Goal: Submit feedback/report problem: Submit feedback/report problem

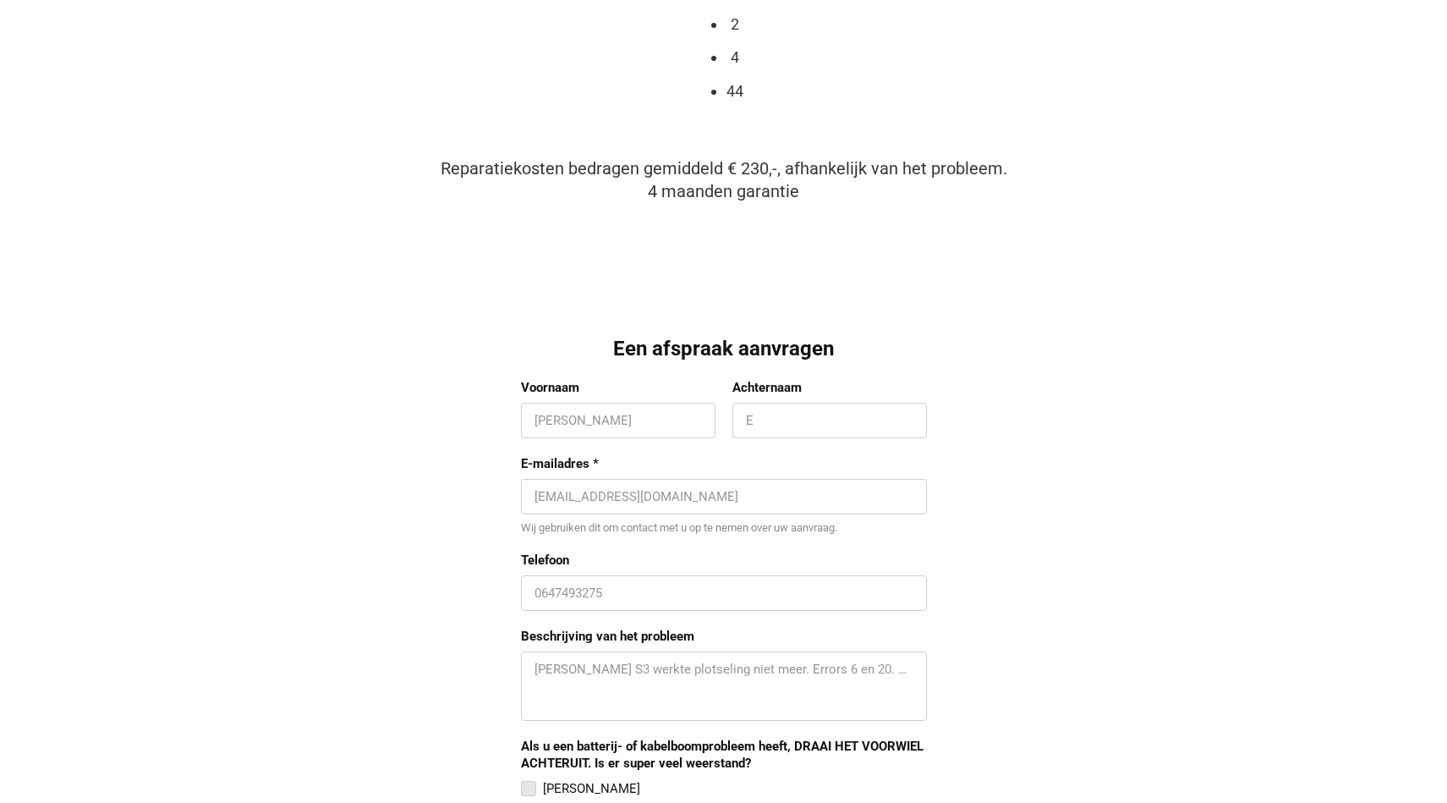
scroll to position [1218, 0]
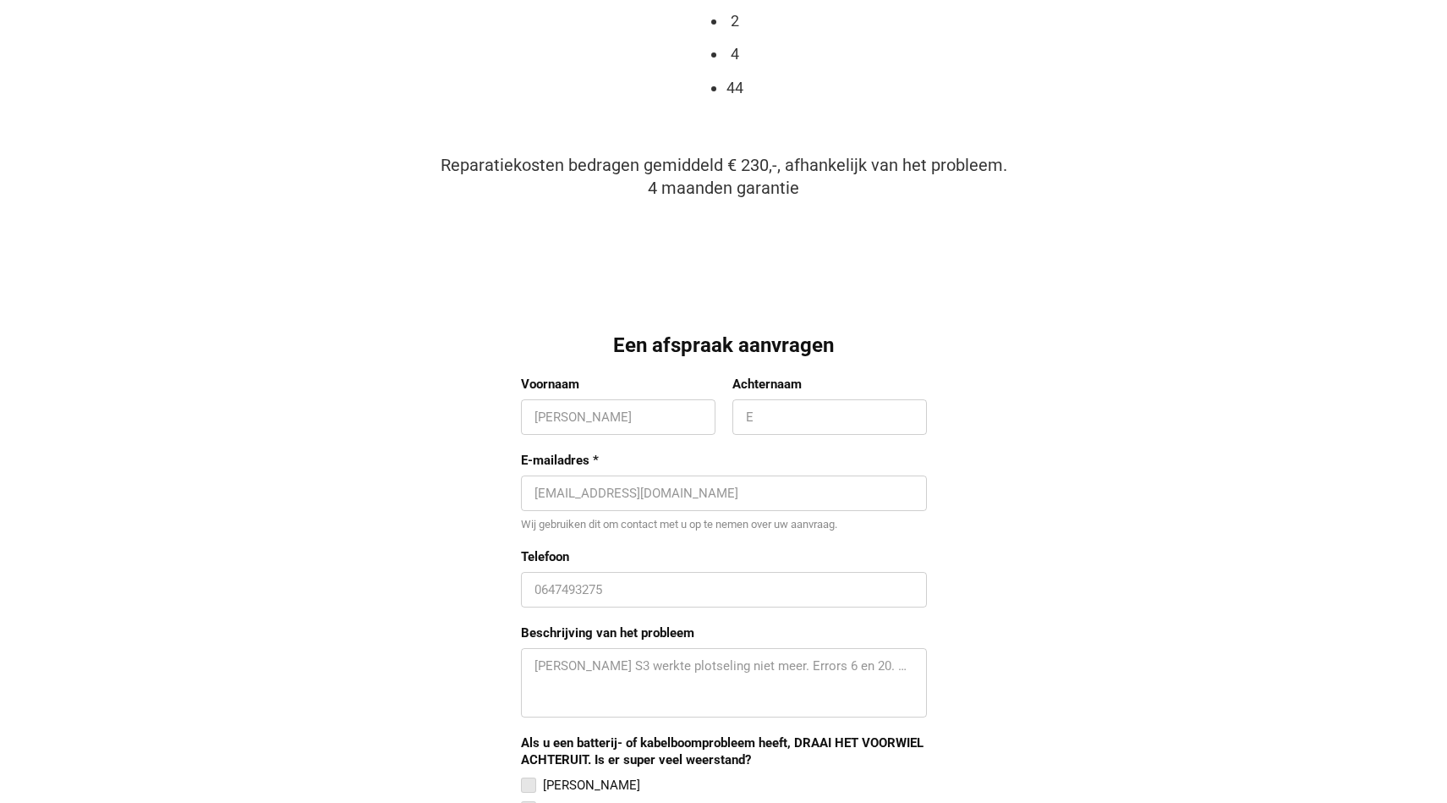
click at [617, 409] on input "Voornaam" at bounding box center [618, 417] width 167 height 17
type input "[PERSON_NAME]"
click at [780, 415] on input "Achternaam" at bounding box center [829, 417] width 167 height 17
type input "Dem"
click at [631, 500] on div "[EMAIL_ADDRESS][DOMAIN_NAME]" at bounding box center [724, 493] width 406 height 36
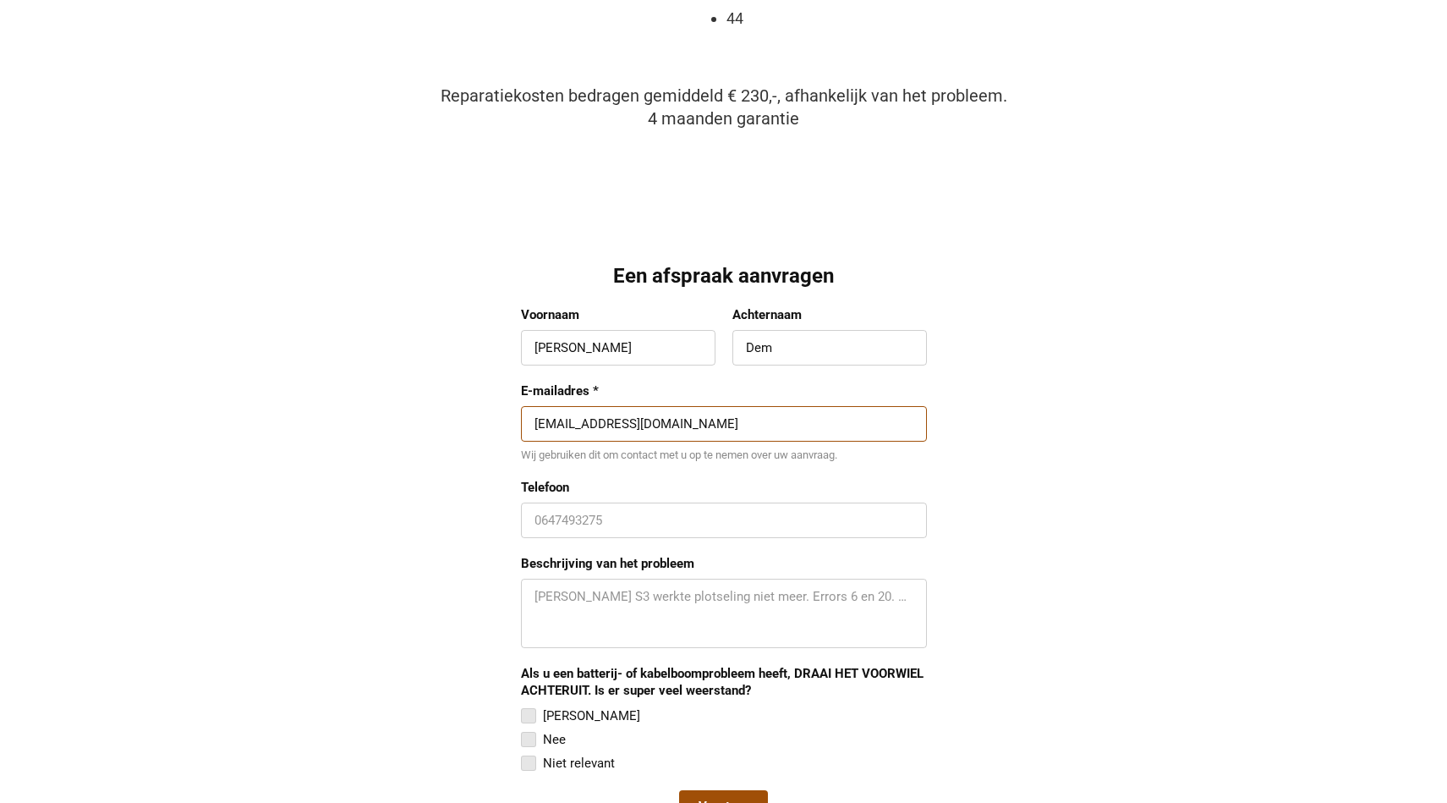
scroll to position [1330, 0]
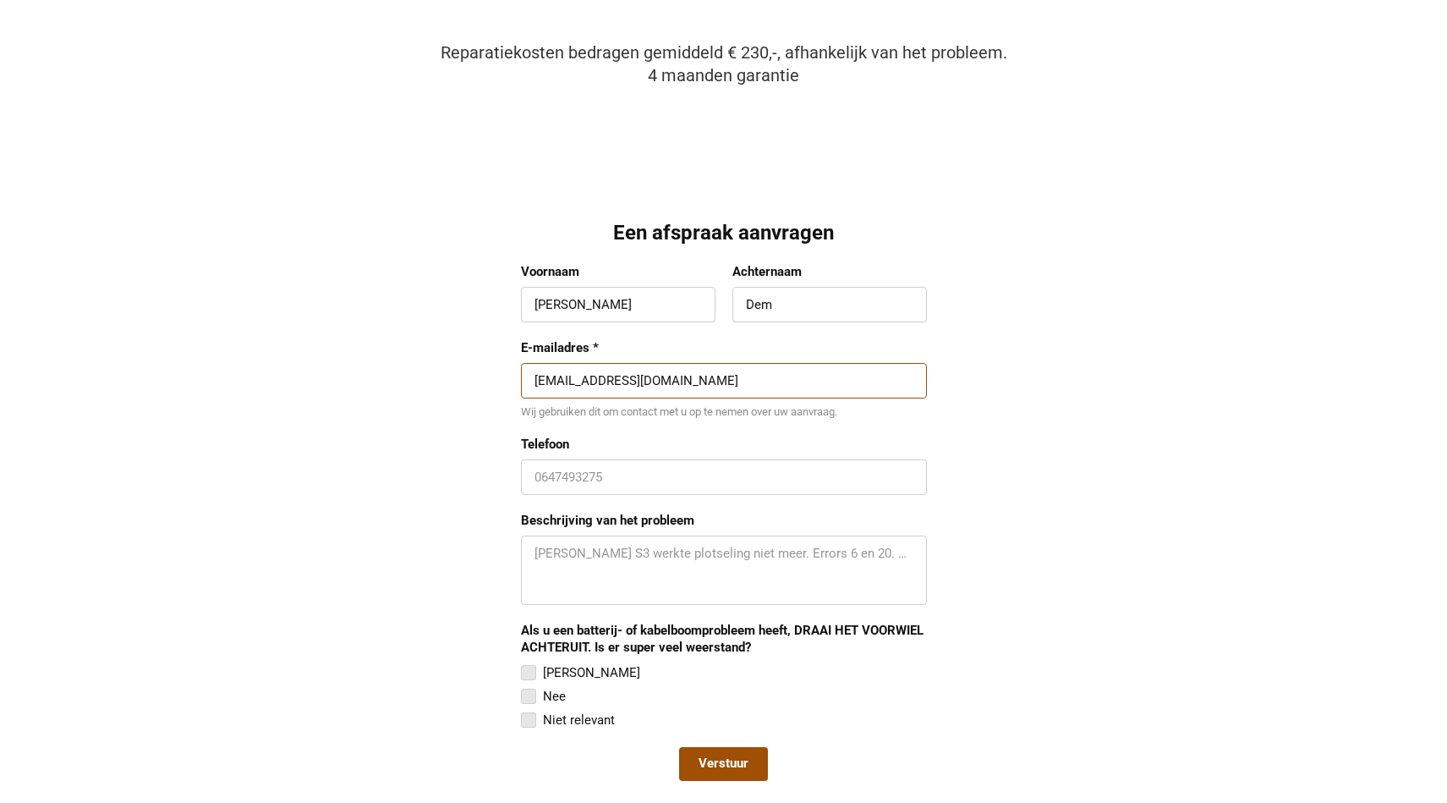
type input "[EMAIL_ADDRESS][DOMAIN_NAME]"
click at [601, 491] on div "0647493275" at bounding box center [724, 477] width 406 height 36
click at [577, 560] on textarea "Beschrijving van het probleem" at bounding box center [724, 570] width 379 height 51
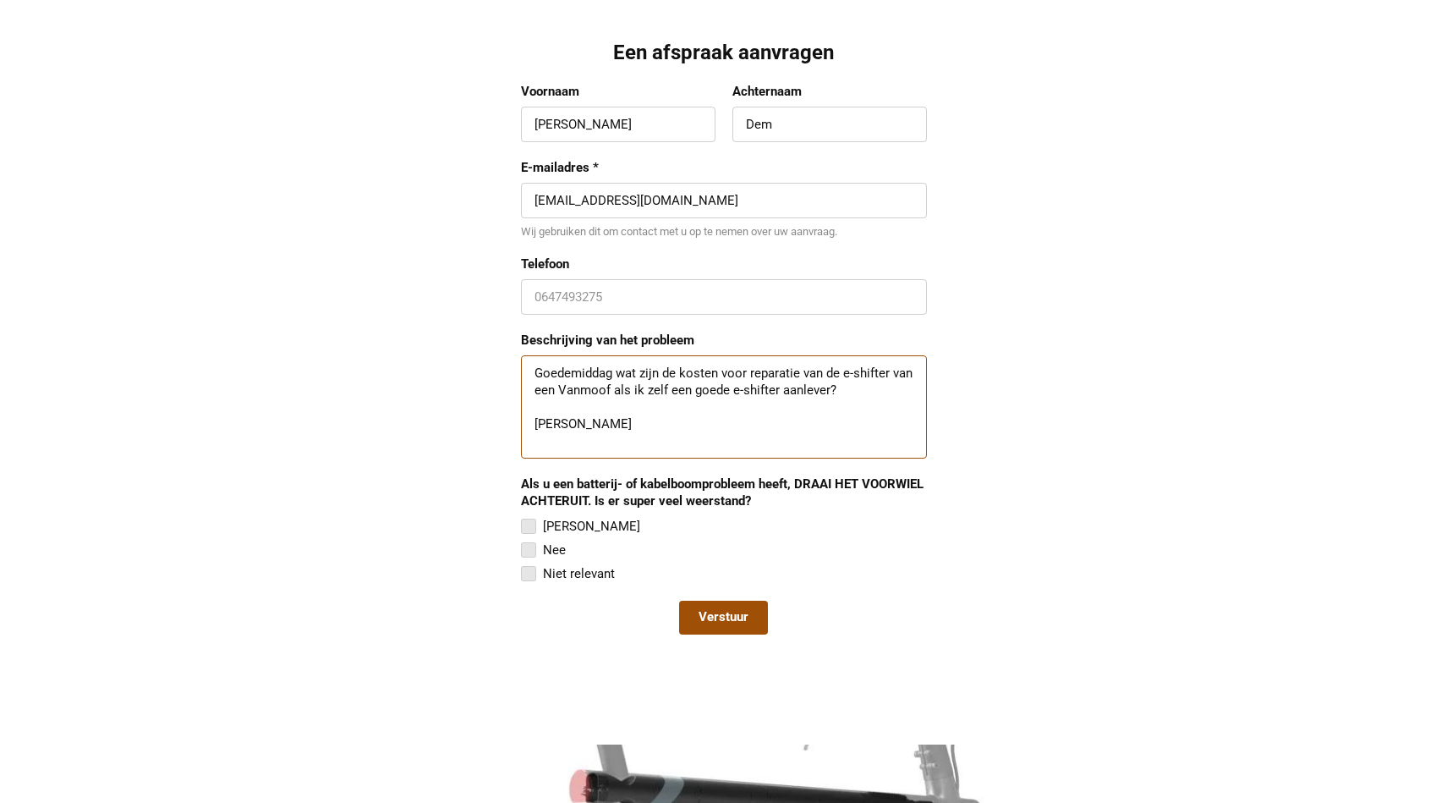
scroll to position [1520, 0]
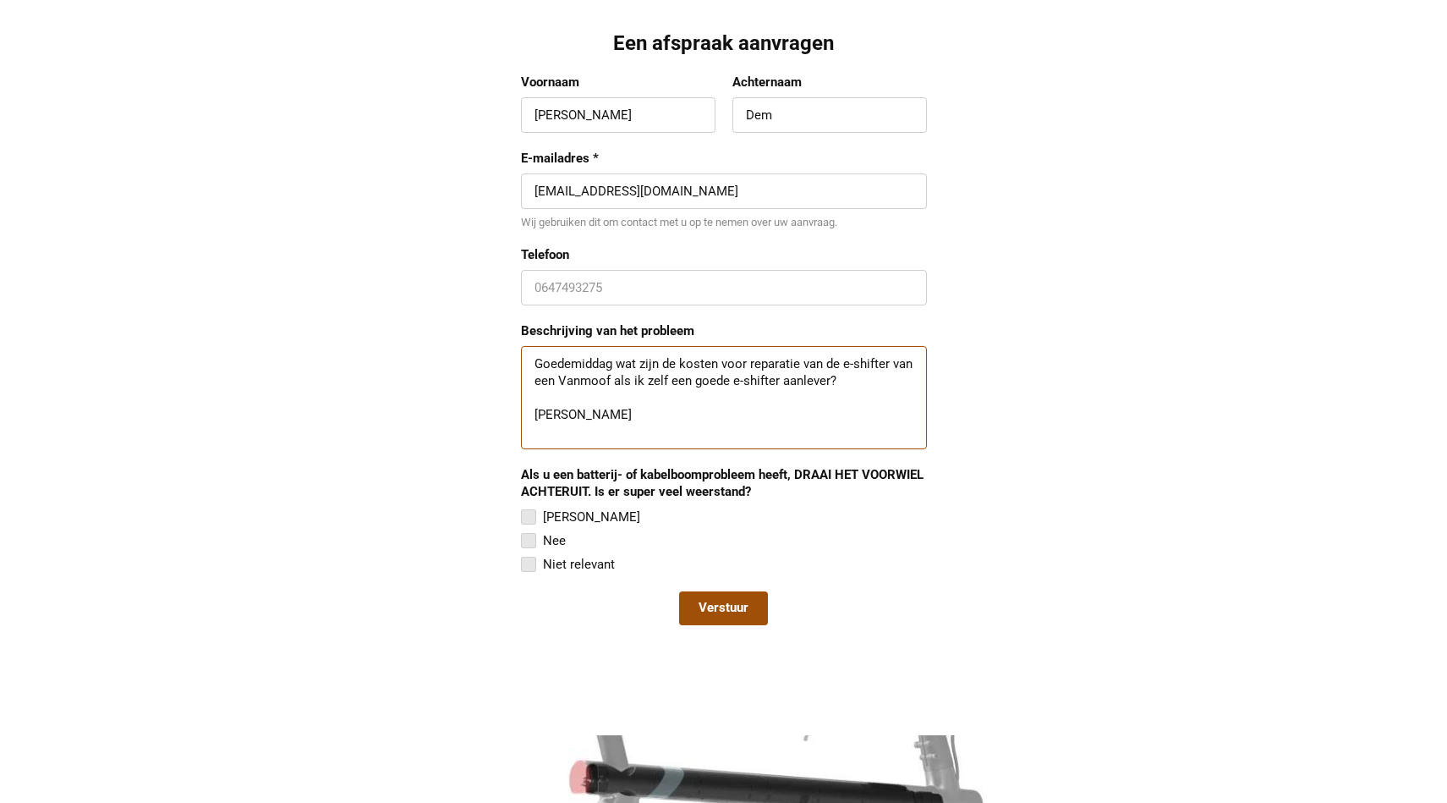
type textarea "Goedemiddag wat zijn de kosten voor reparatie van de e-shifter van een Vanmoof …"
click at [736, 600] on span "Verstuur" at bounding box center [724, 608] width 50 height 17
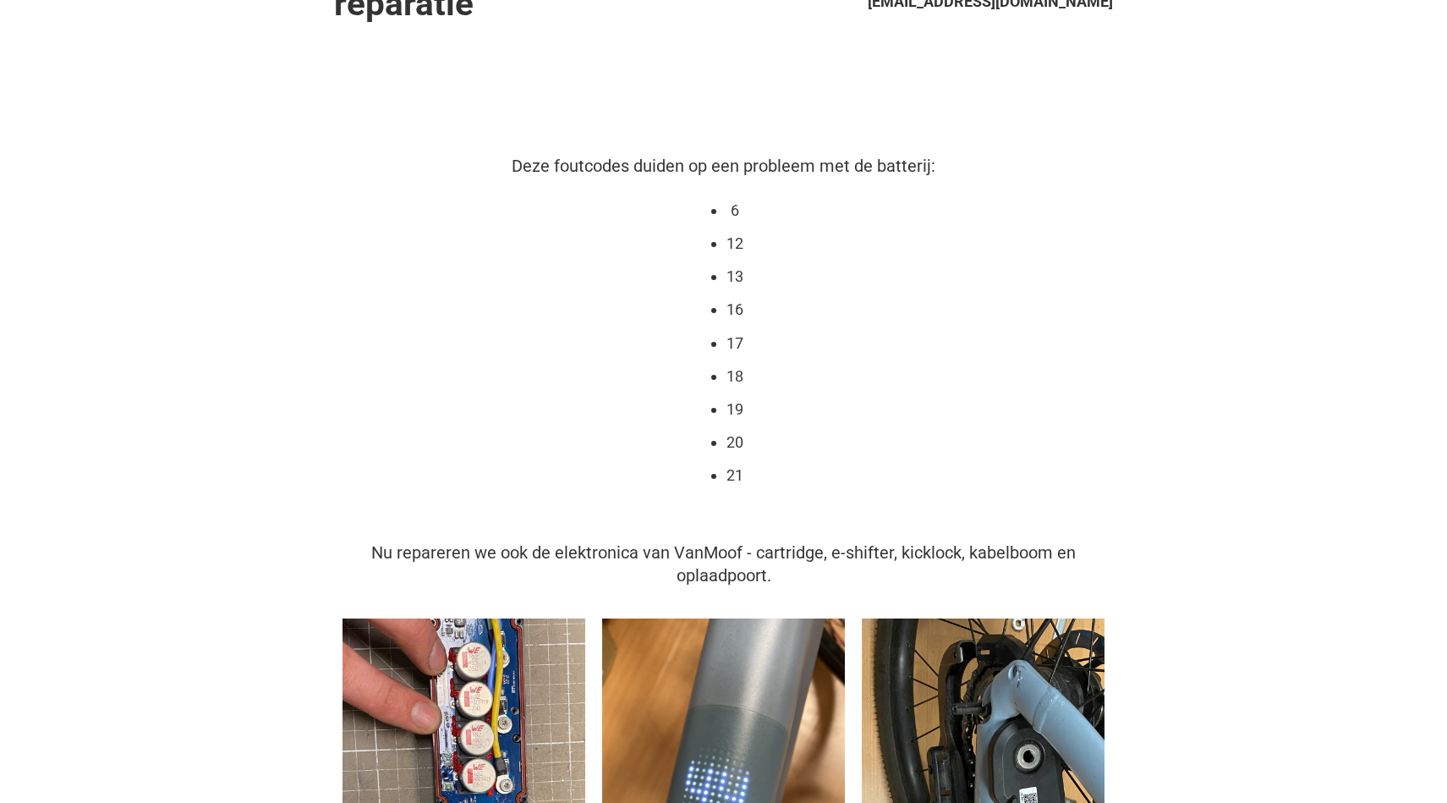
scroll to position [0, 0]
